Goal: Information Seeking & Learning: Learn about a topic

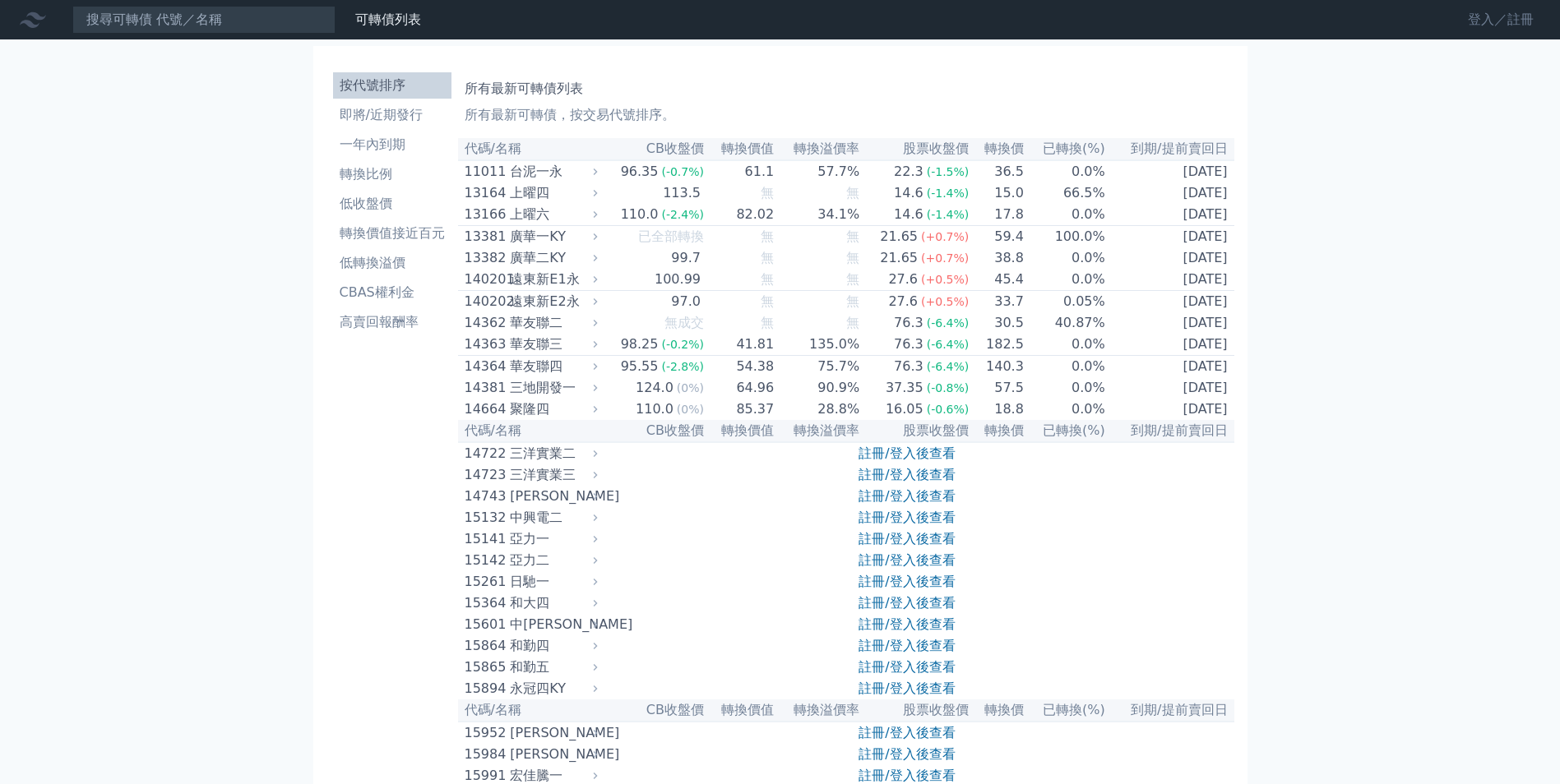
click at [1488, 26] on link "登入／註冊" at bounding box center [1501, 19] width 92 height 26
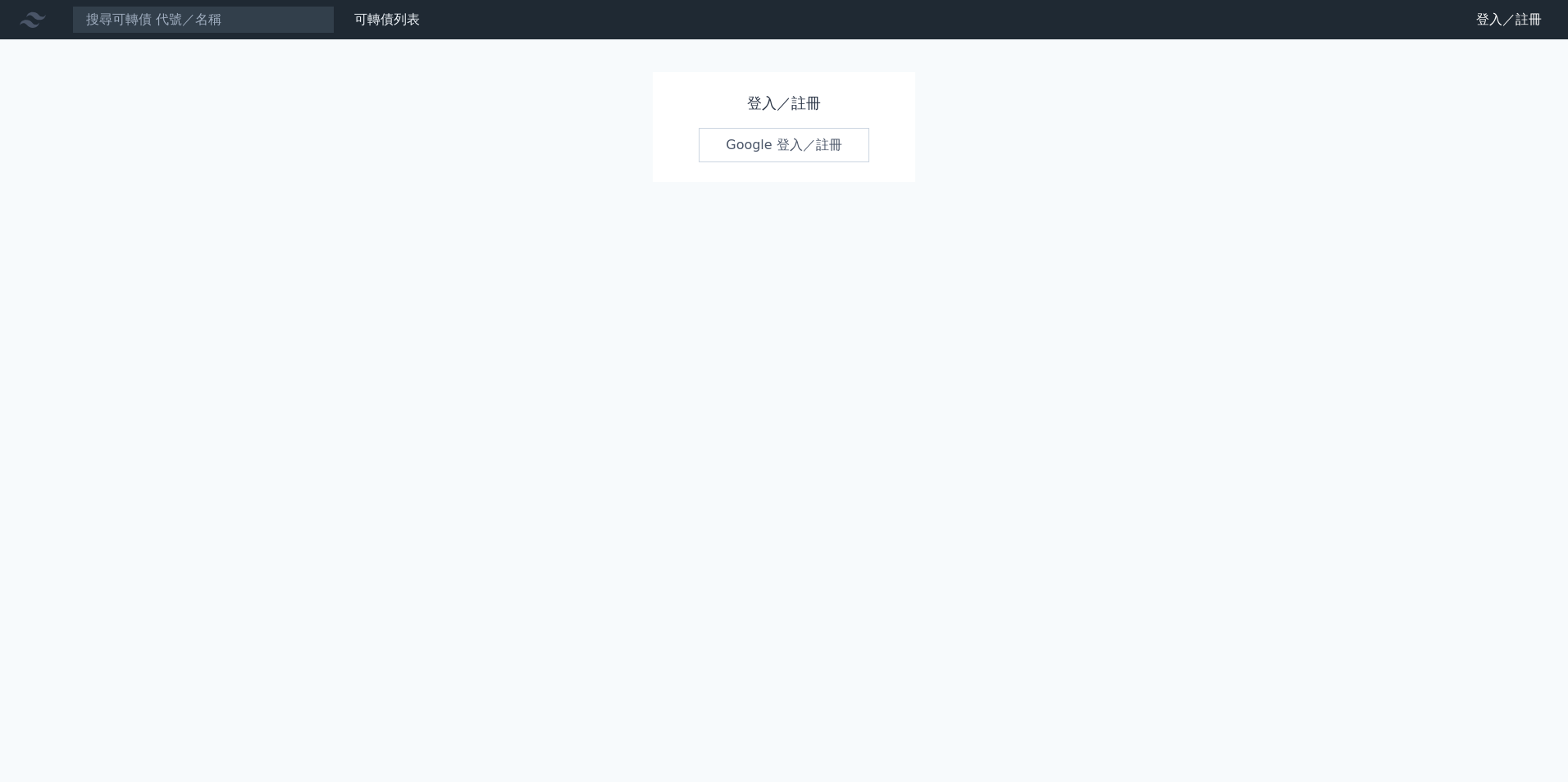
click at [764, 152] on link "Google 登入／註冊" at bounding box center [784, 145] width 171 height 34
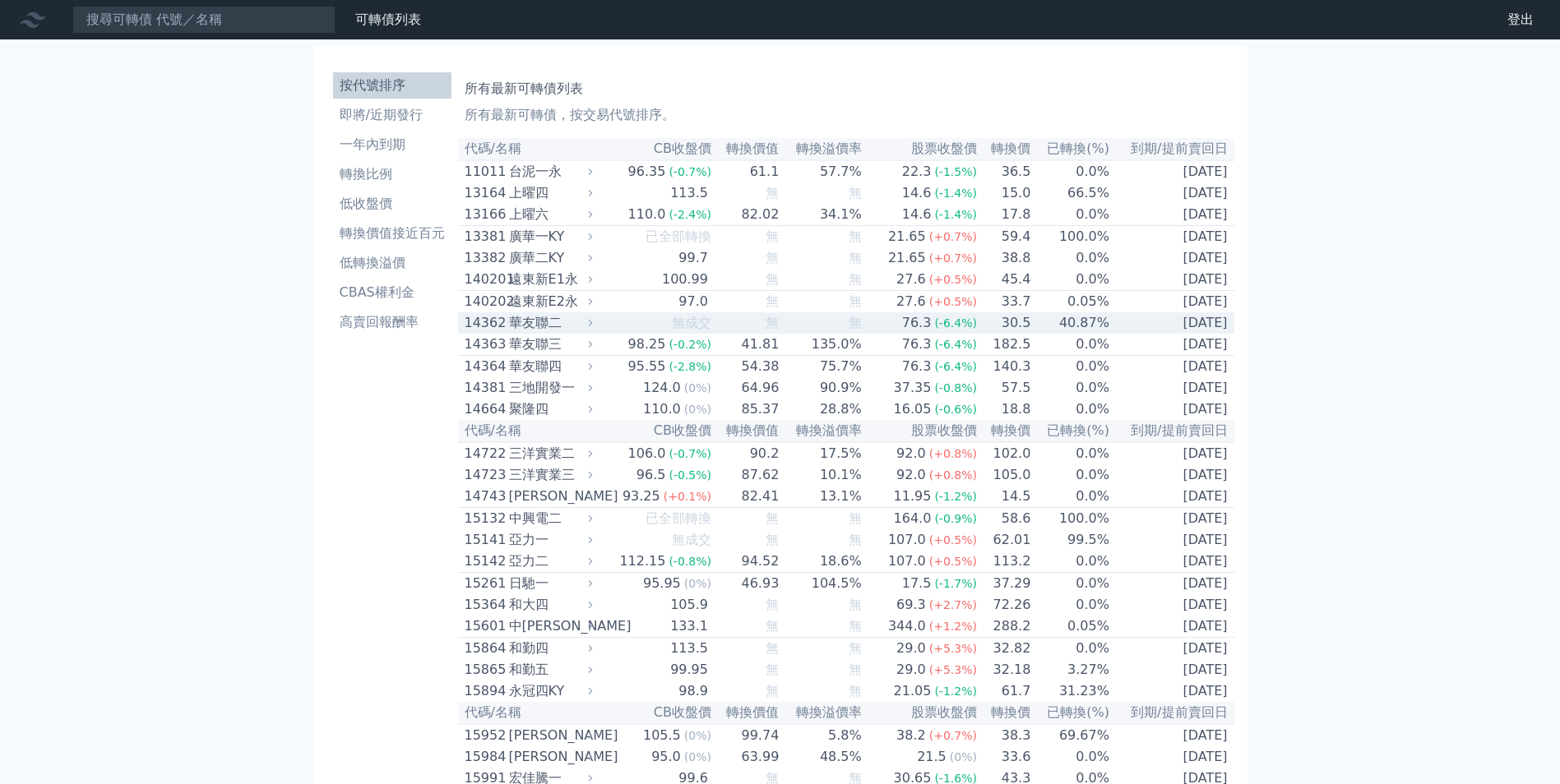
click at [590, 328] on div "華友聯二" at bounding box center [550, 323] width 80 height 20
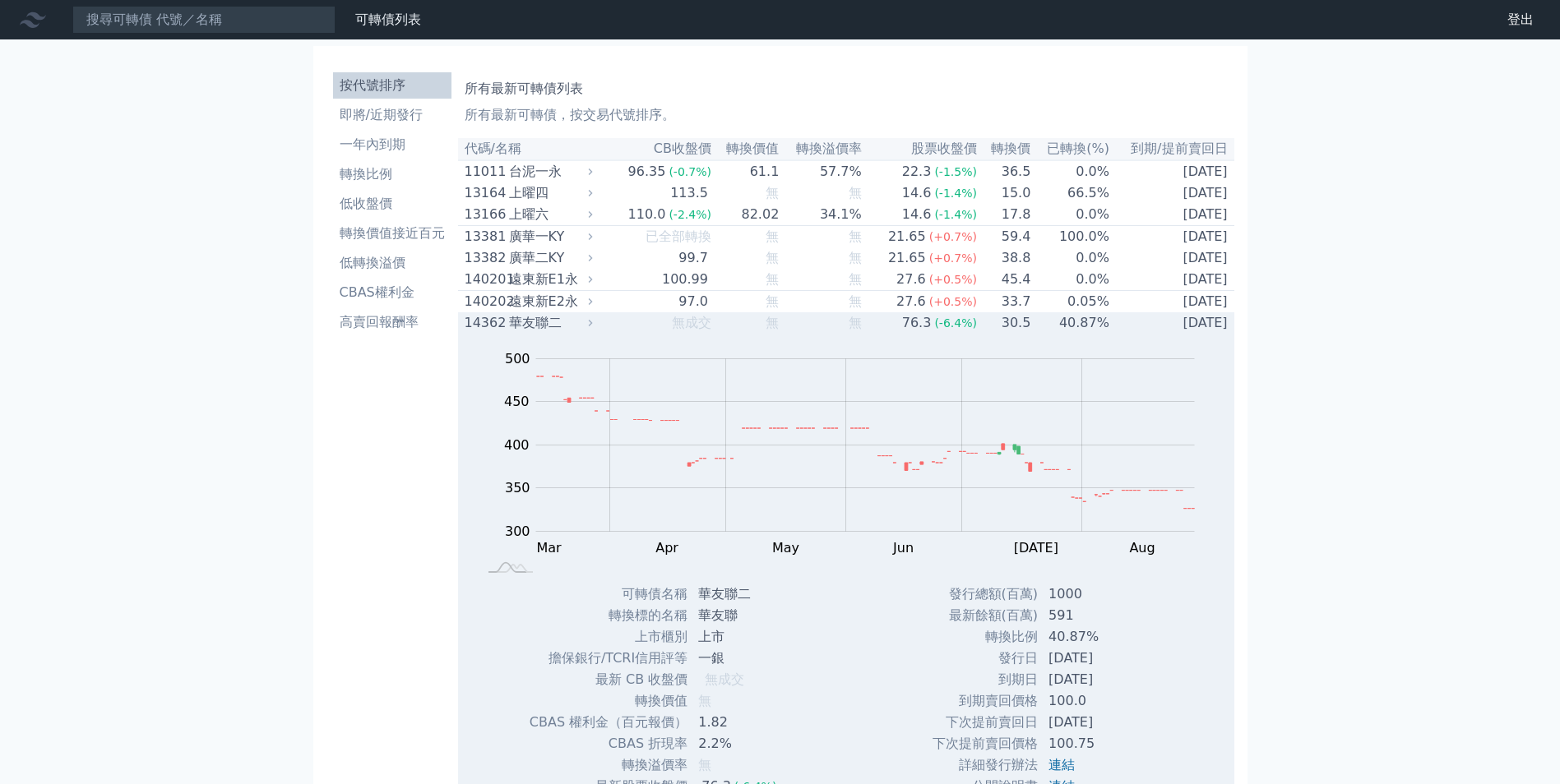
click at [596, 328] on icon at bounding box center [590, 323] width 11 height 11
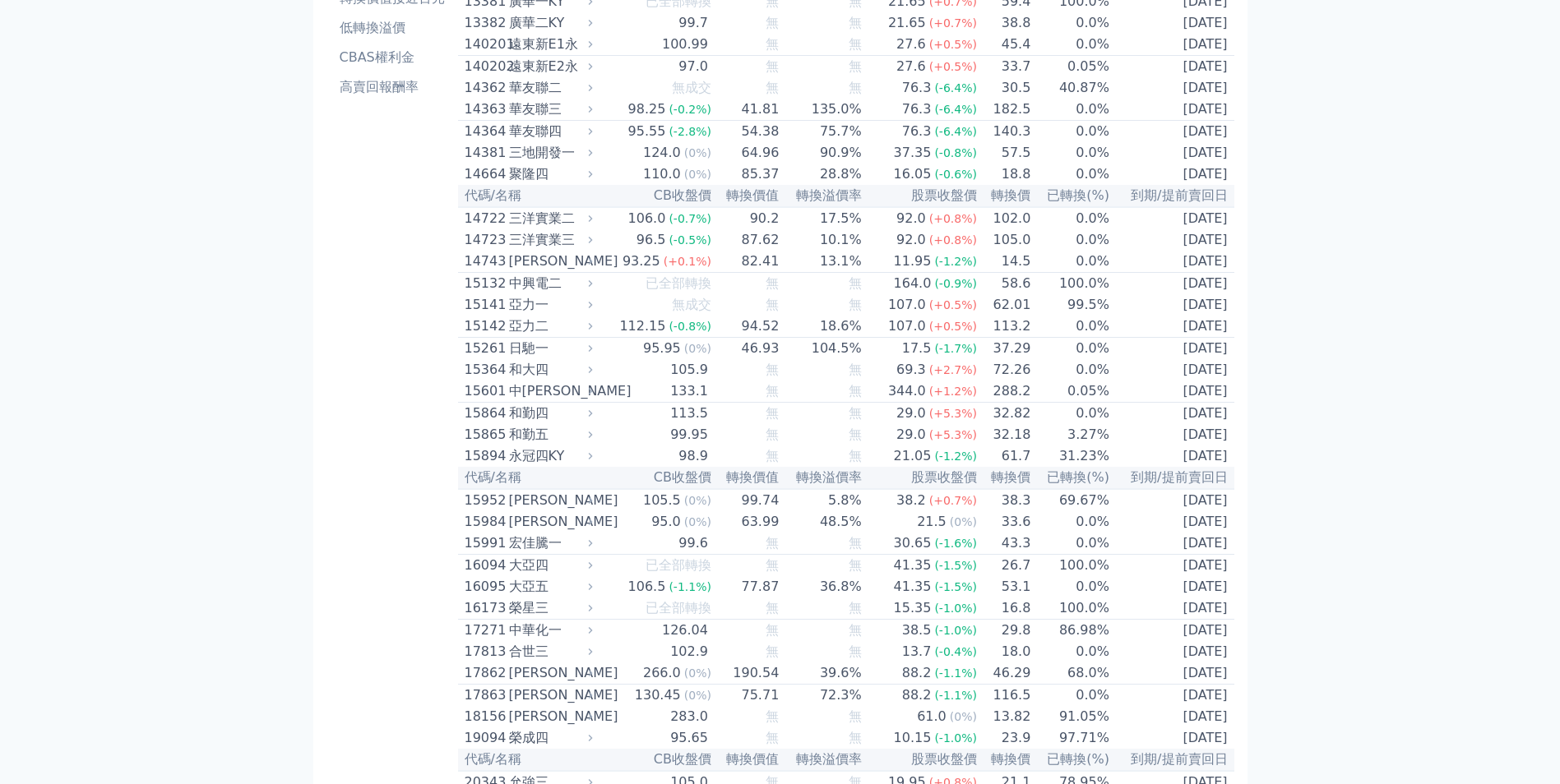
scroll to position [247, 0]
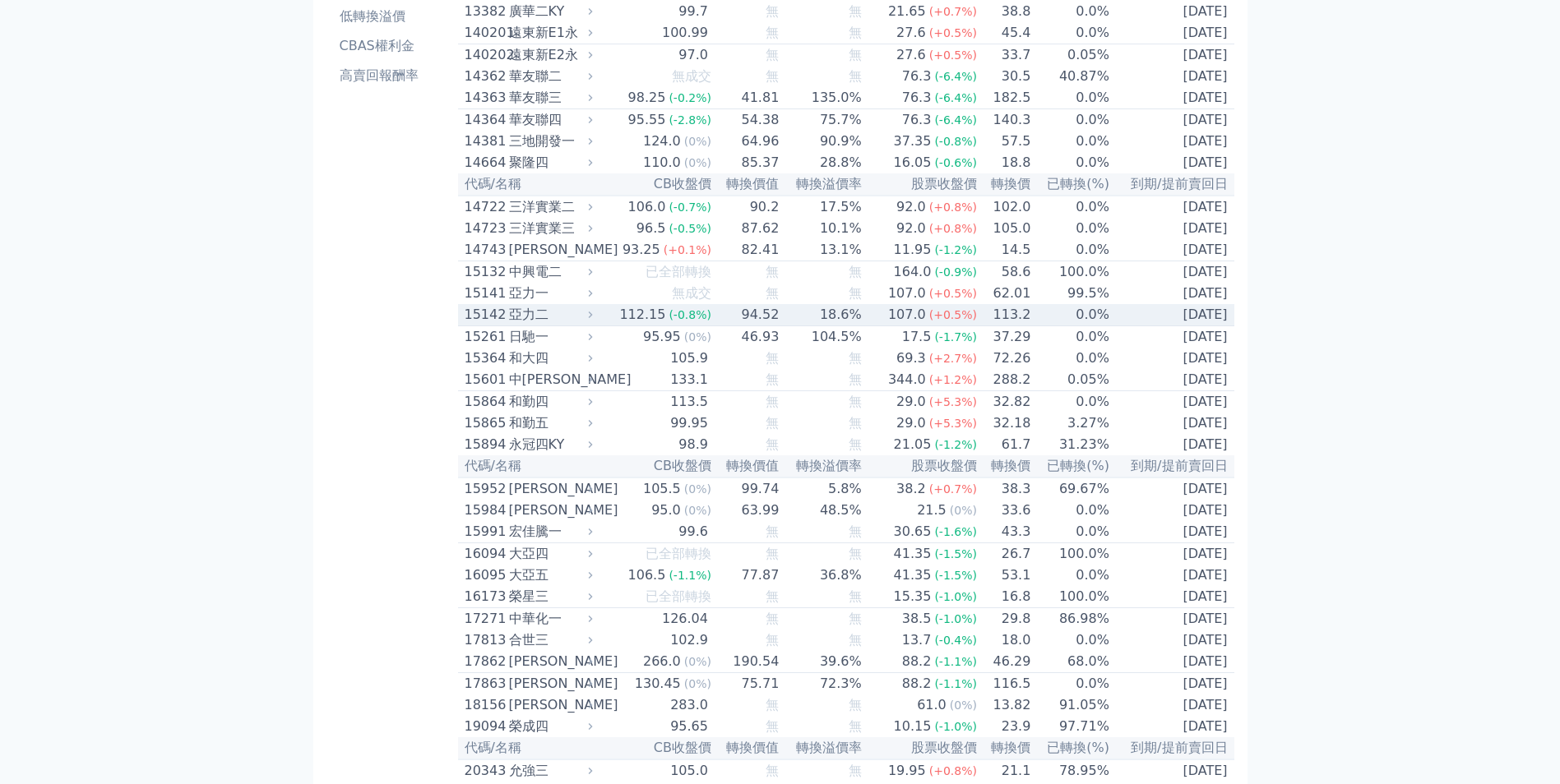
click at [593, 318] on icon at bounding box center [591, 315] width 4 height 7
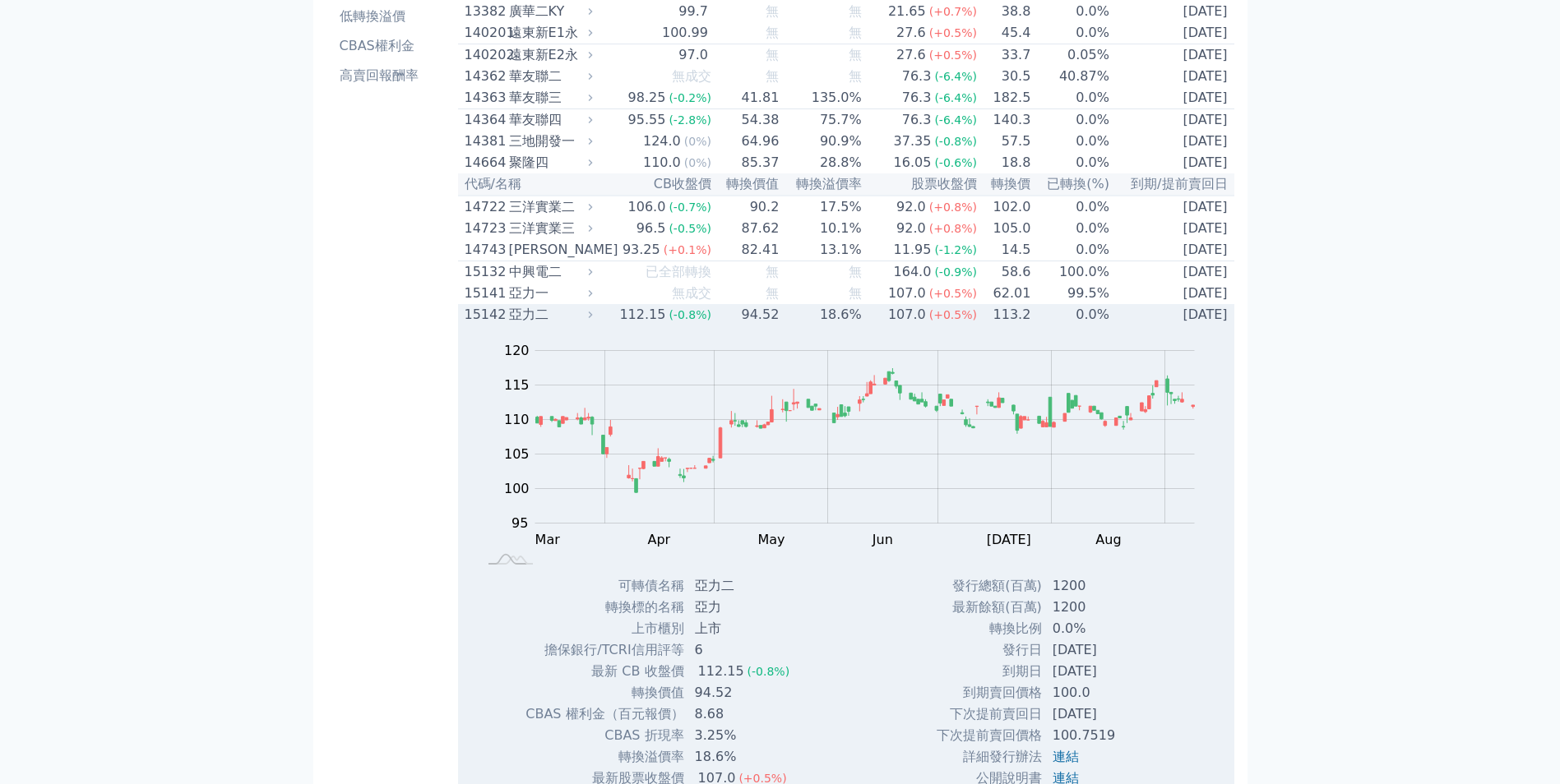
click at [590, 325] on div "亞力二" at bounding box center [550, 315] width 80 height 20
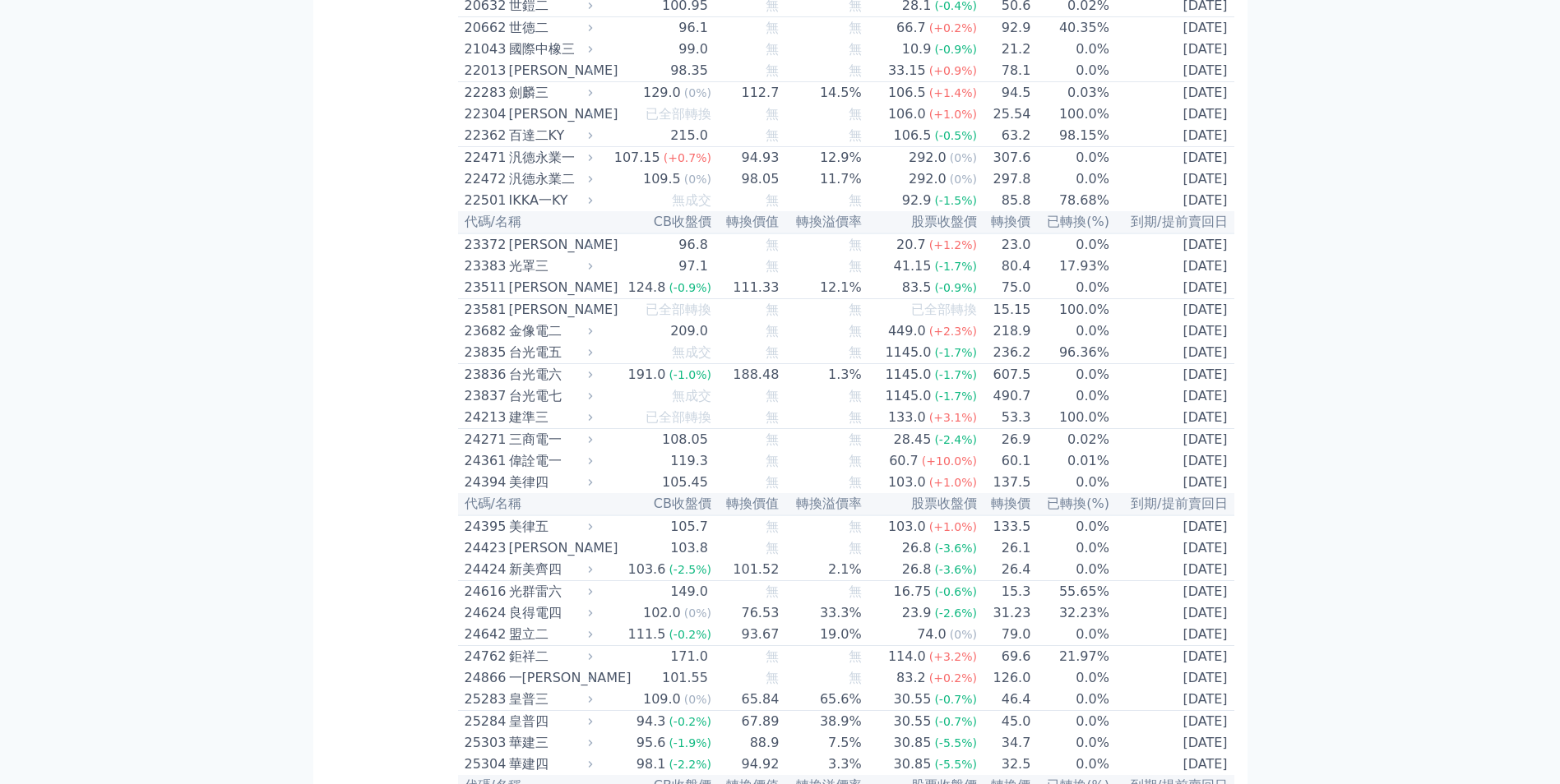
scroll to position [1151, 0]
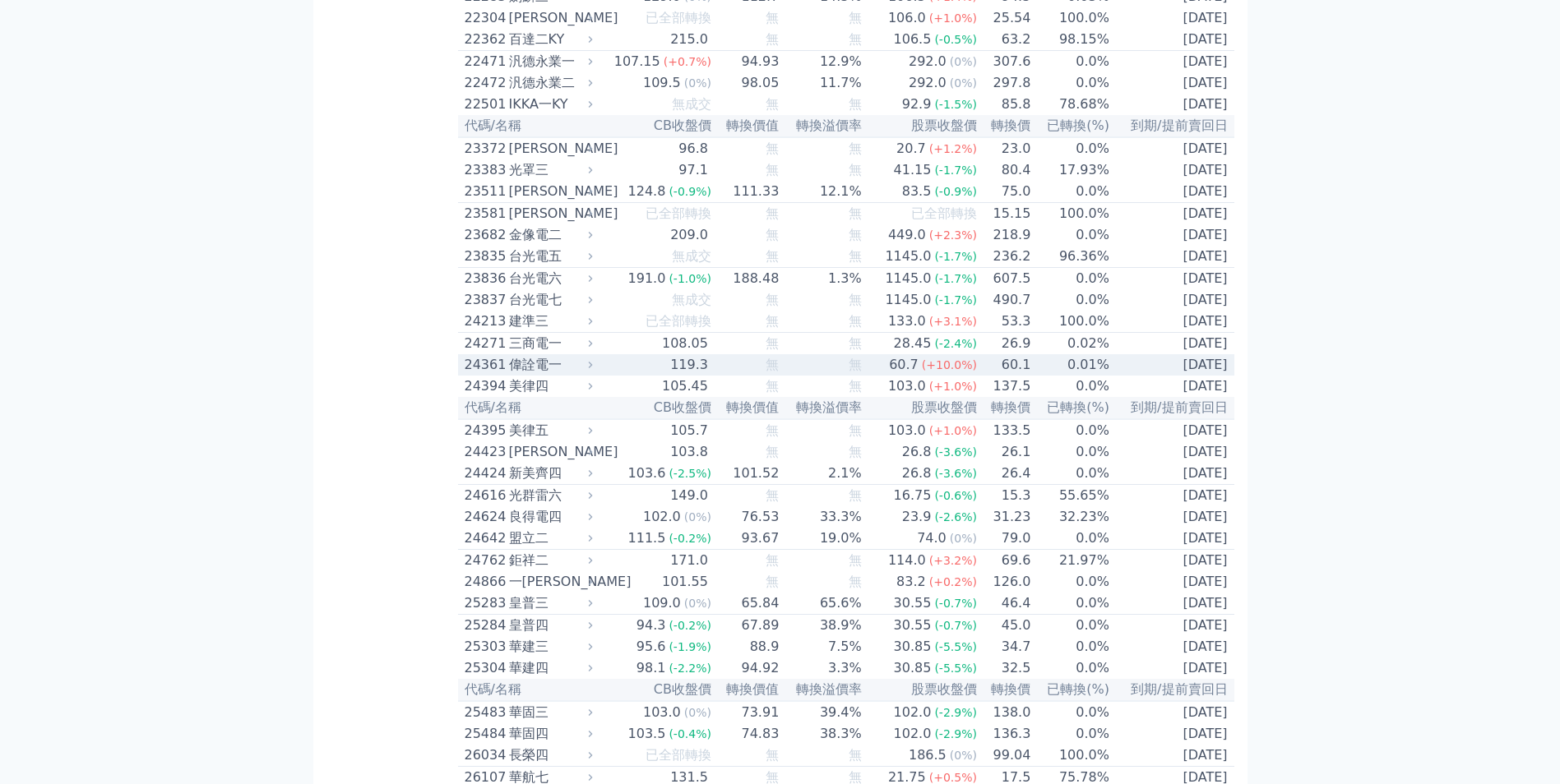
click at [596, 370] on icon at bounding box center [590, 364] width 11 height 11
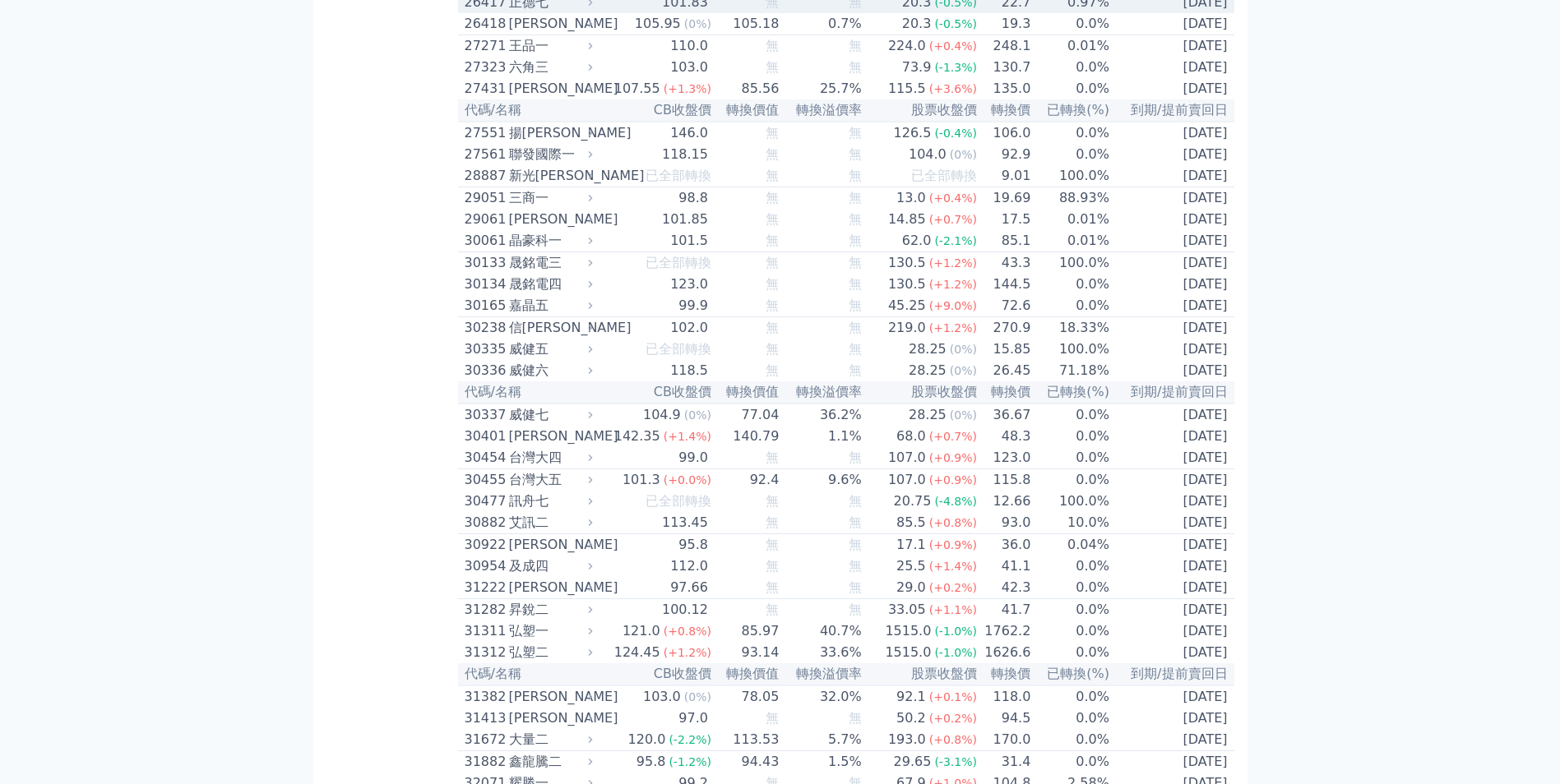
scroll to position [2548, 0]
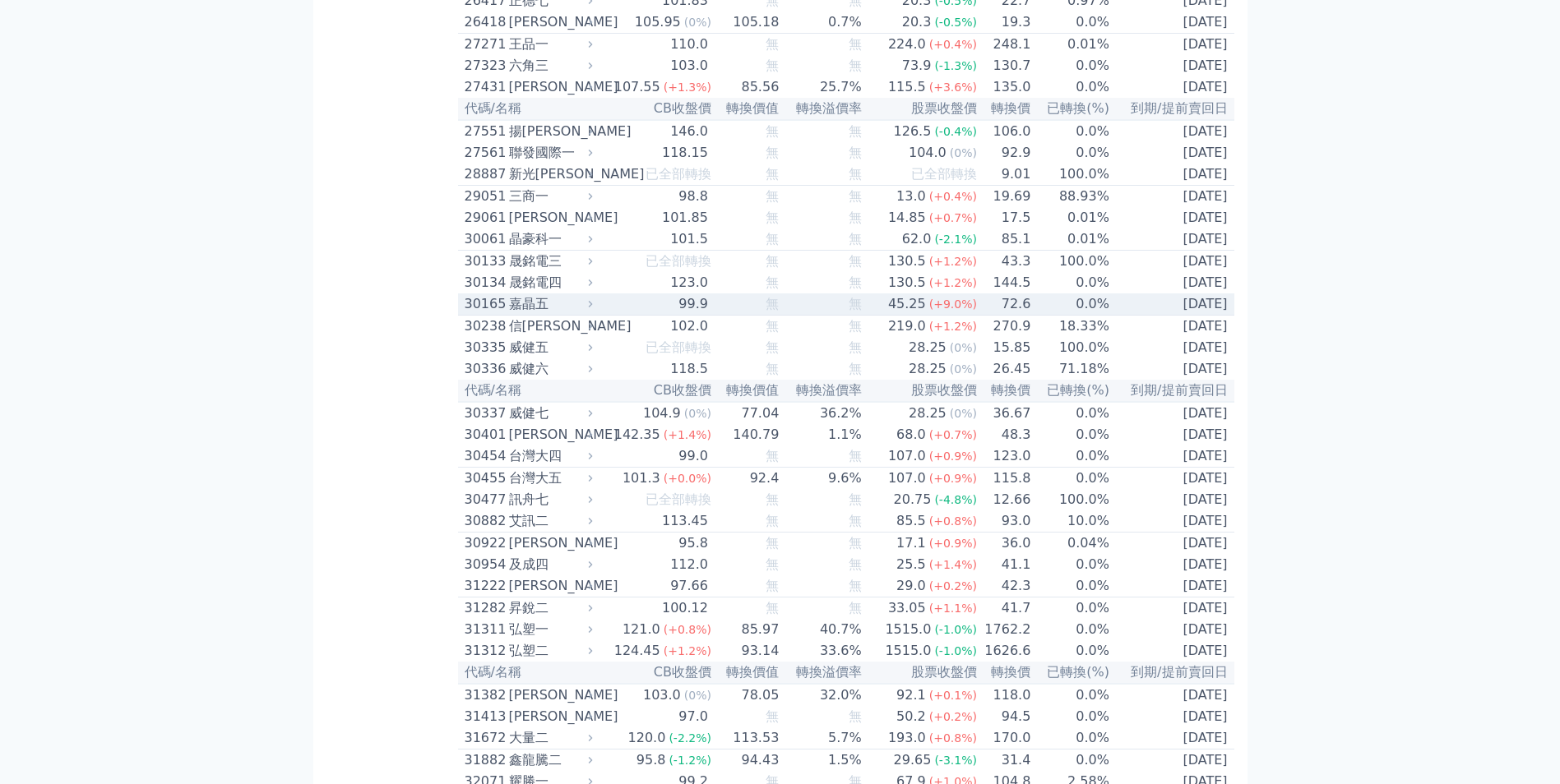
click at [596, 309] on icon at bounding box center [590, 303] width 11 height 11
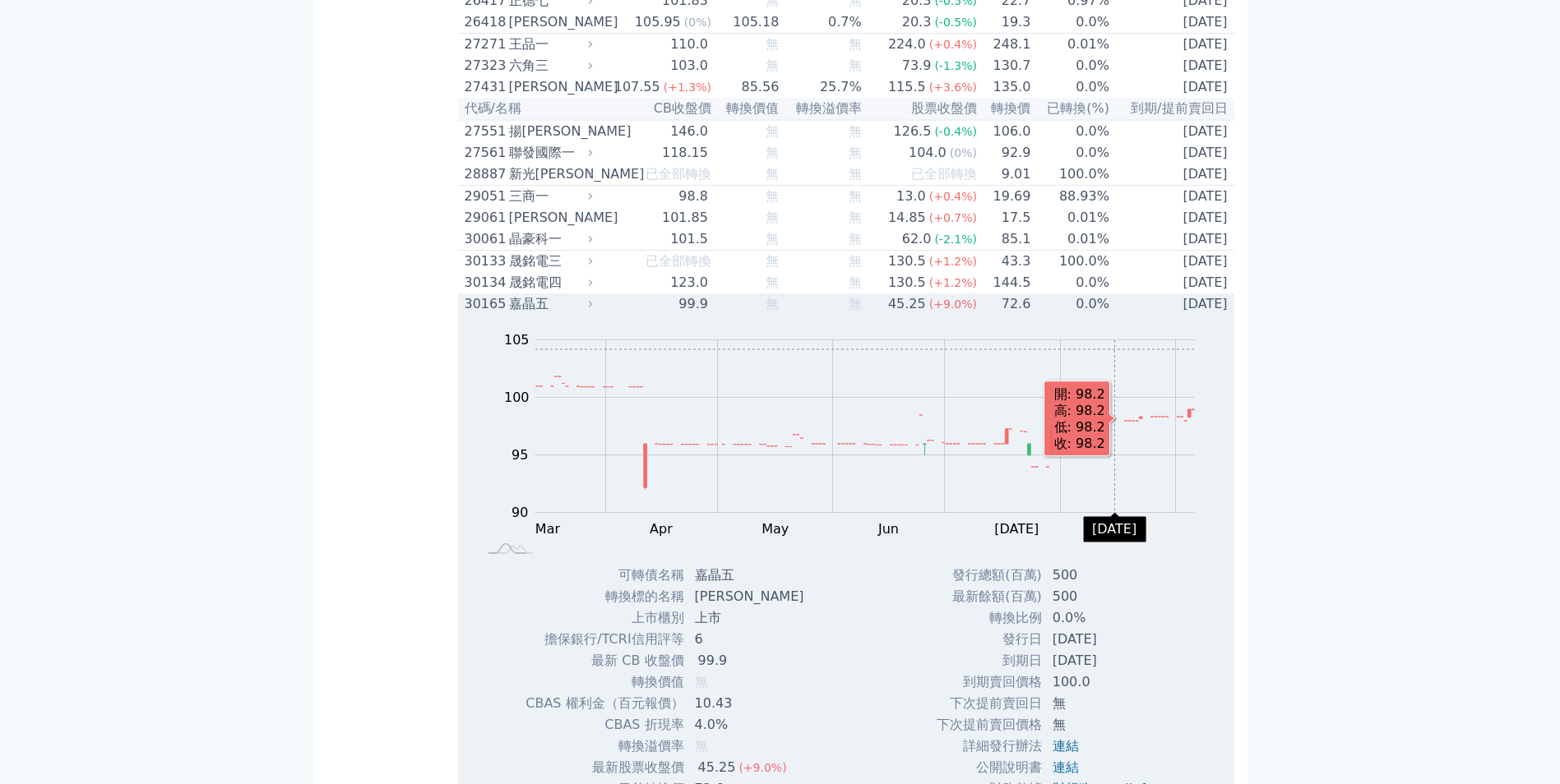
scroll to position [2713, 0]
